Goal: Navigation & Orientation: Go to known website

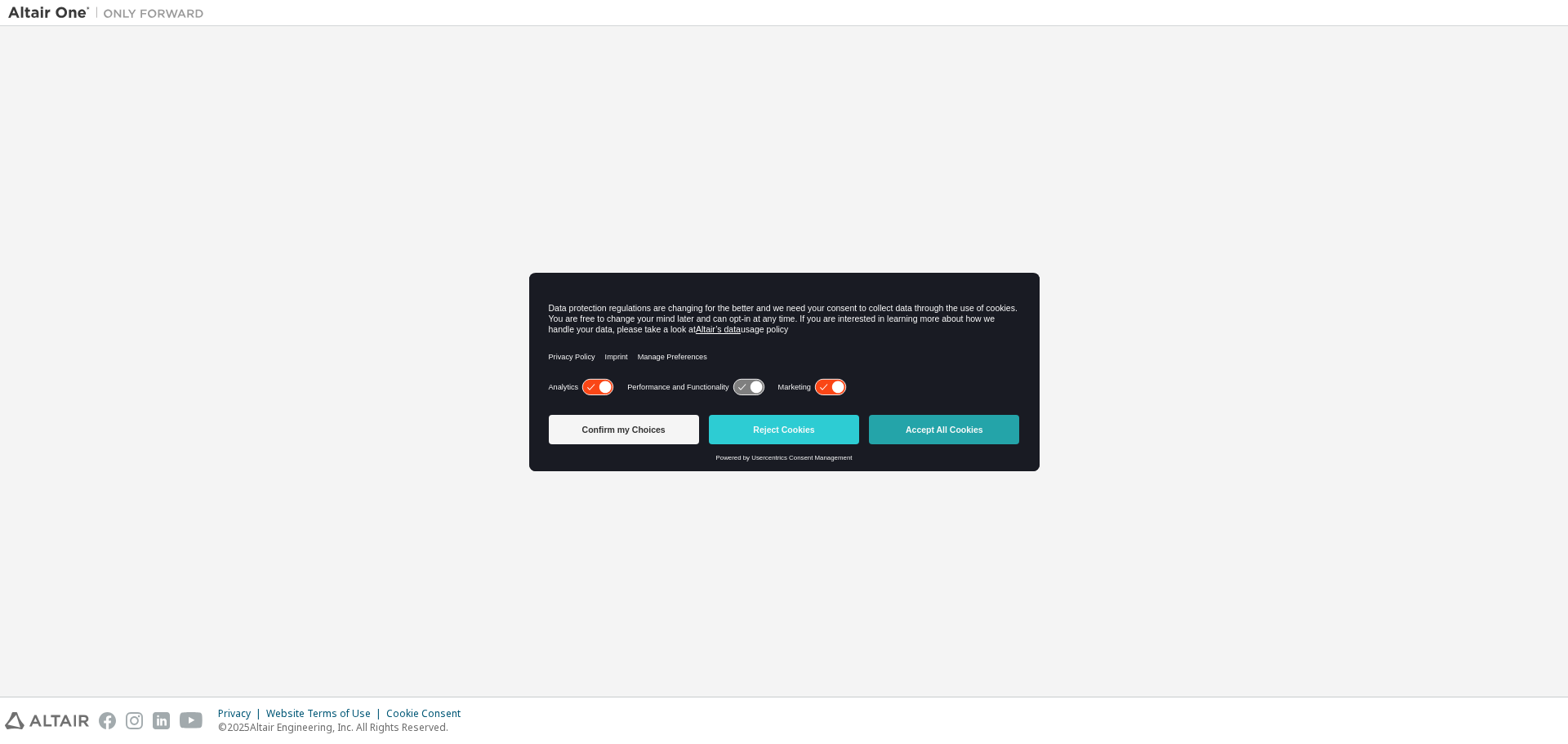
click at [954, 428] on button "Accept All Cookies" at bounding box center [944, 429] width 151 height 29
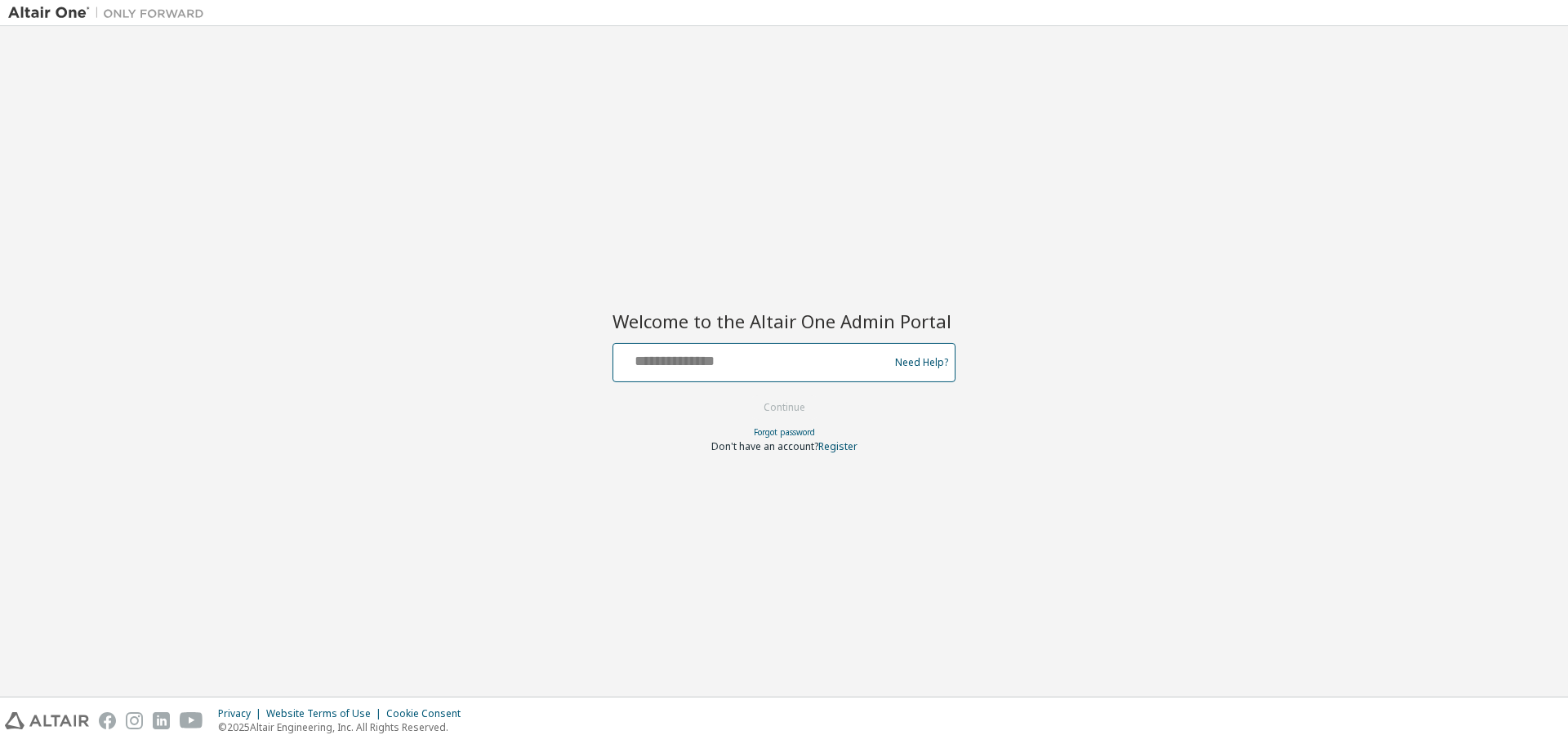
click at [720, 364] on input "text" at bounding box center [754, 358] width 267 height 24
type input "**********"
click at [785, 411] on button "Continue" at bounding box center [785, 408] width 76 height 25
